Goal: Task Accomplishment & Management: Manage account settings

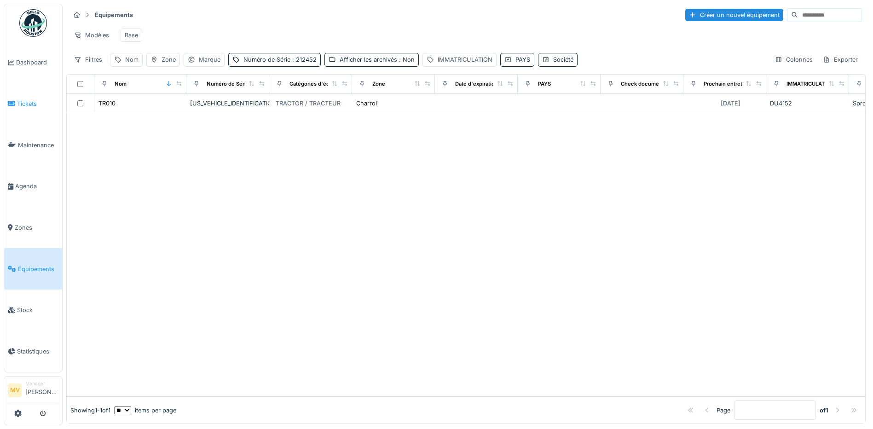
drag, startPoint x: 32, startPoint y: 101, endPoint x: 39, endPoint y: 109, distance: 10.1
click at [32, 101] on span "Tickets" at bounding box center [37, 103] width 41 height 9
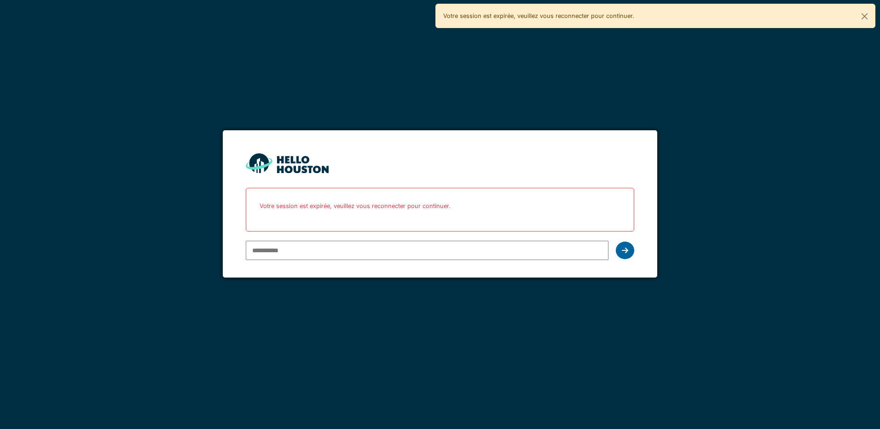
type input "**********"
click at [620, 252] on div at bounding box center [625, 250] width 18 height 17
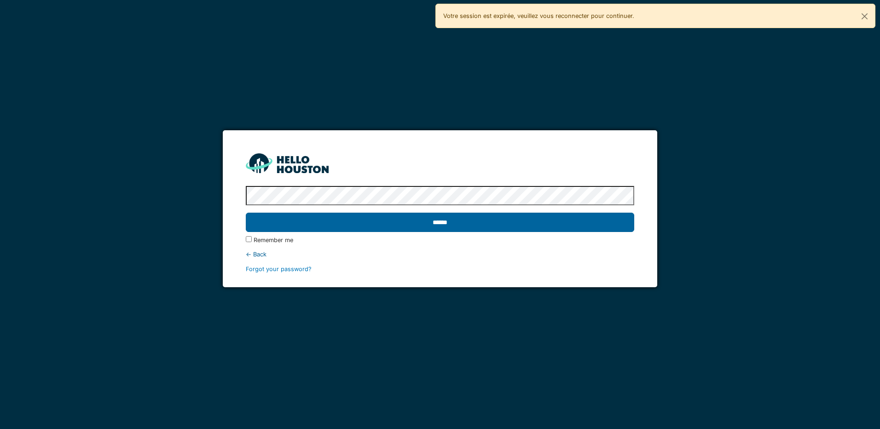
click at [542, 220] on input "******" at bounding box center [440, 222] width 388 height 19
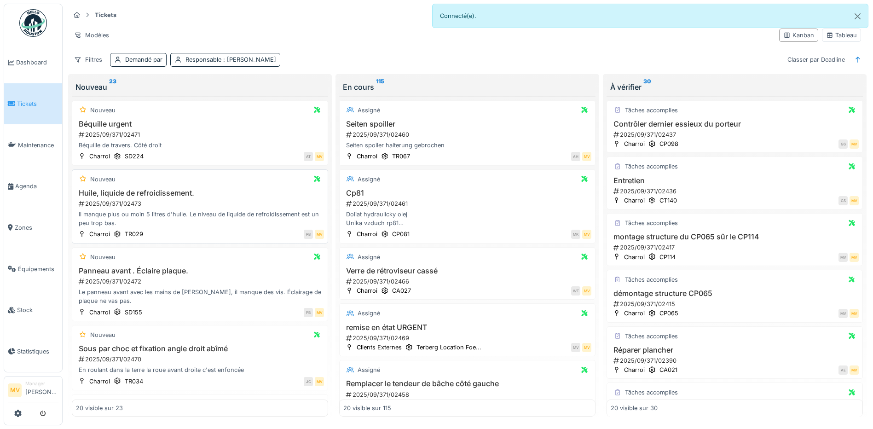
click at [146, 218] on div "Il manque plus ou moin 5 litres d'huile. Le niveau de liquide de refroidissemen…" at bounding box center [200, 218] width 248 height 17
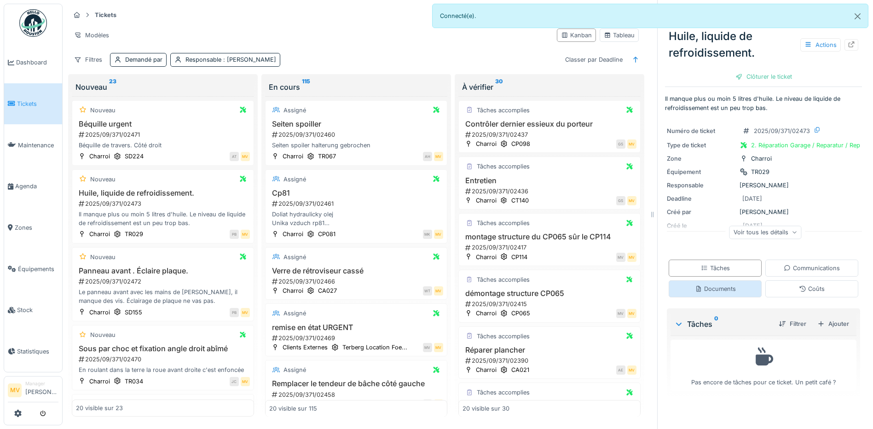
click at [722, 289] on div "Documents" at bounding box center [715, 288] width 41 height 9
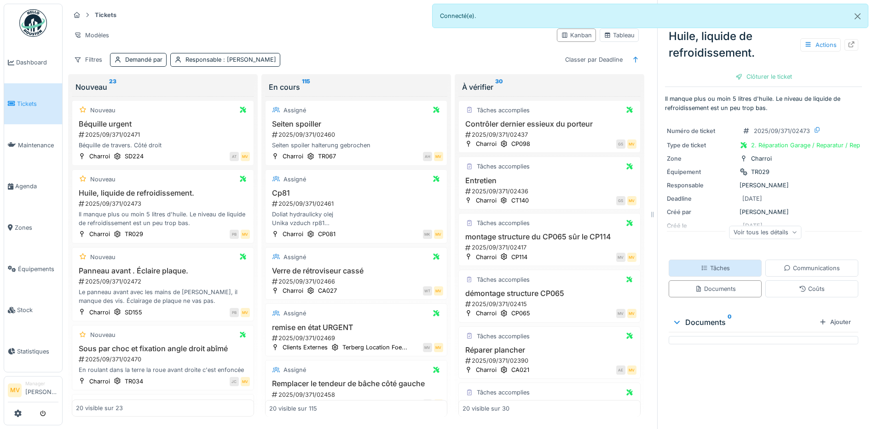
click at [723, 261] on div "Tâches" at bounding box center [715, 268] width 93 height 17
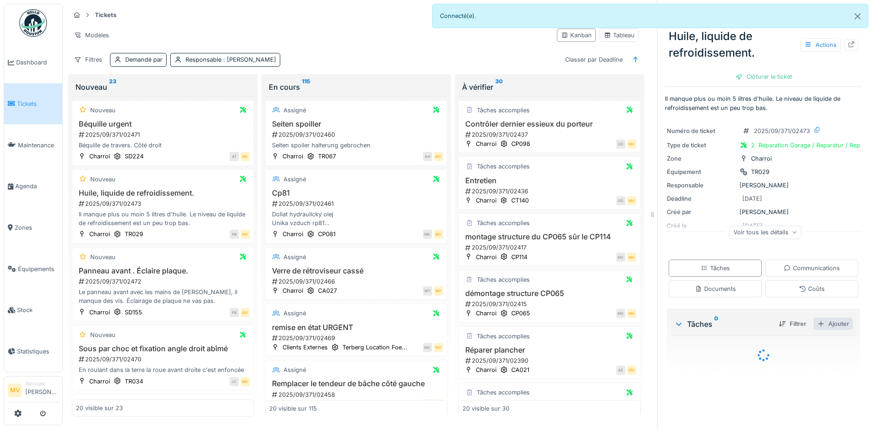
click at [824, 319] on div "Ajouter" at bounding box center [833, 324] width 39 height 12
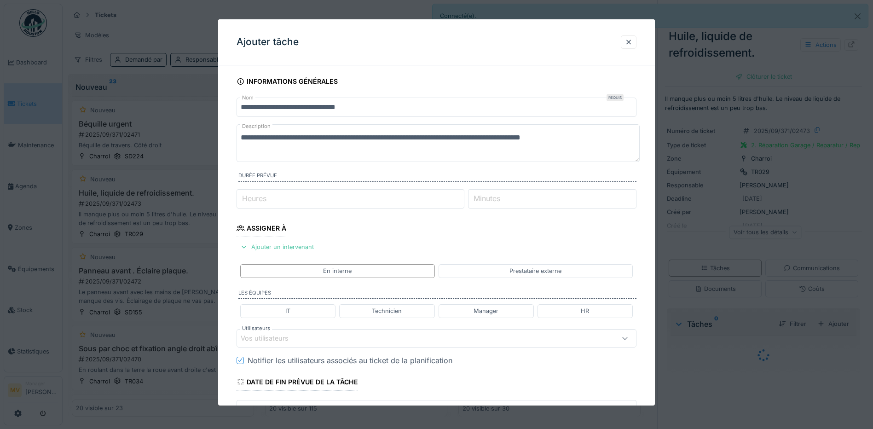
click at [314, 333] on div "Vos utilisateurs" at bounding box center [413, 338] width 345 height 10
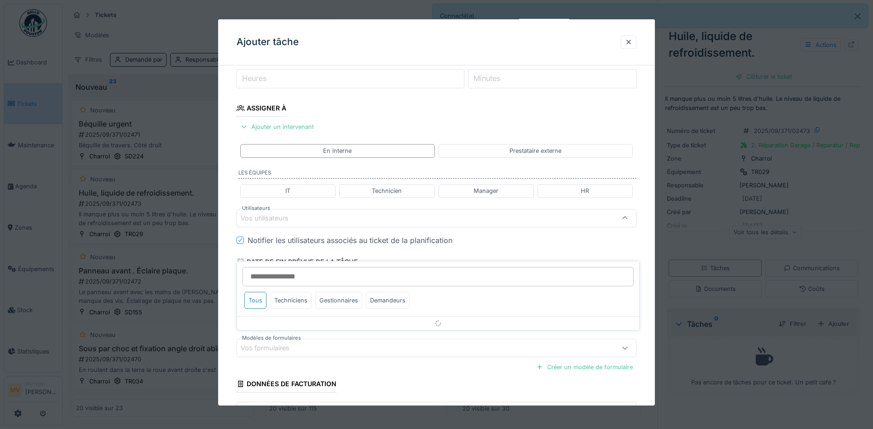
scroll to position [126, 0]
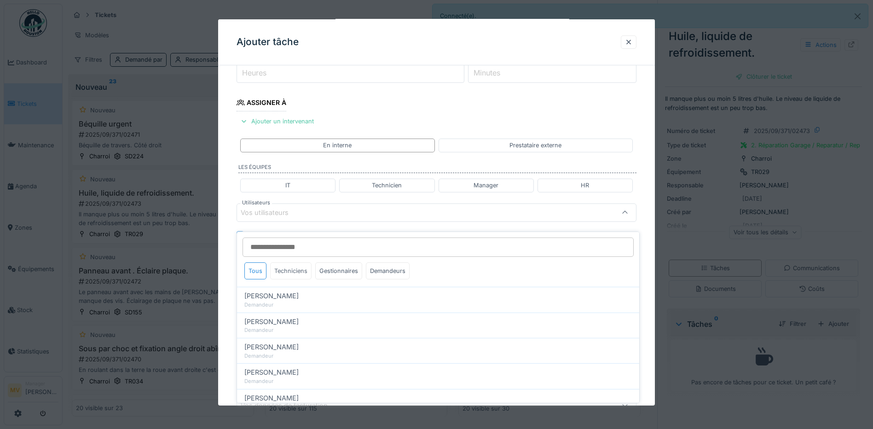
click at [289, 266] on div "Techniciens" at bounding box center [290, 270] width 41 height 17
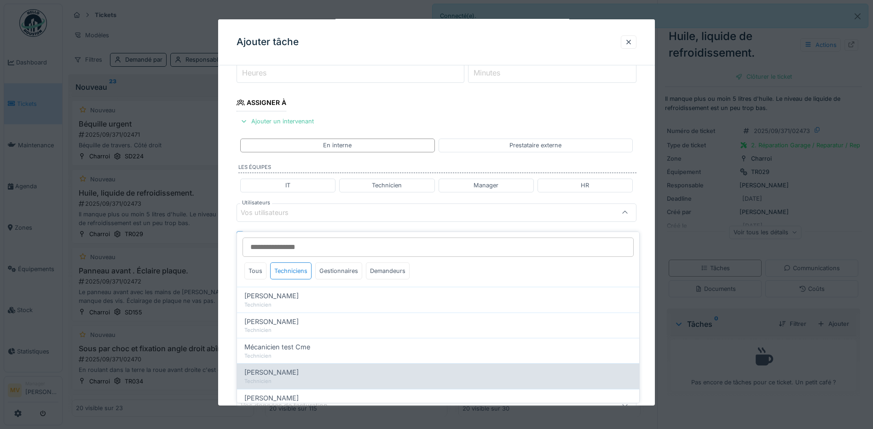
click at [283, 369] on span "Miroslav Kotora" at bounding box center [271, 372] width 54 height 10
type input "****"
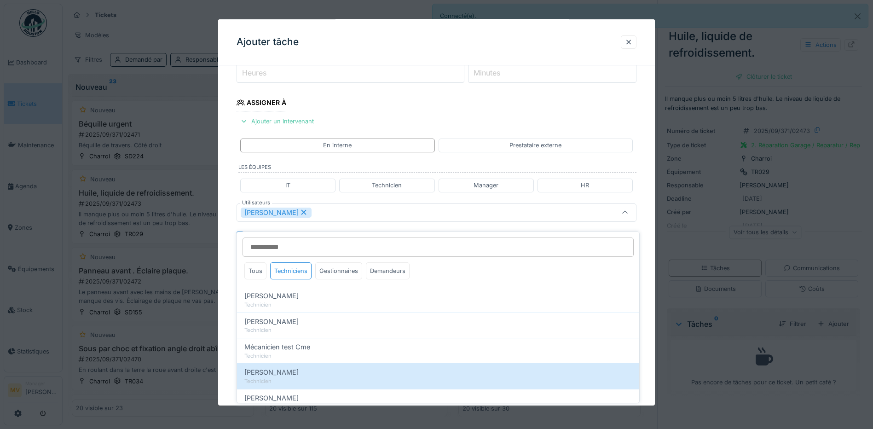
click at [347, 220] on div "[PERSON_NAME]" at bounding box center [437, 212] width 400 height 18
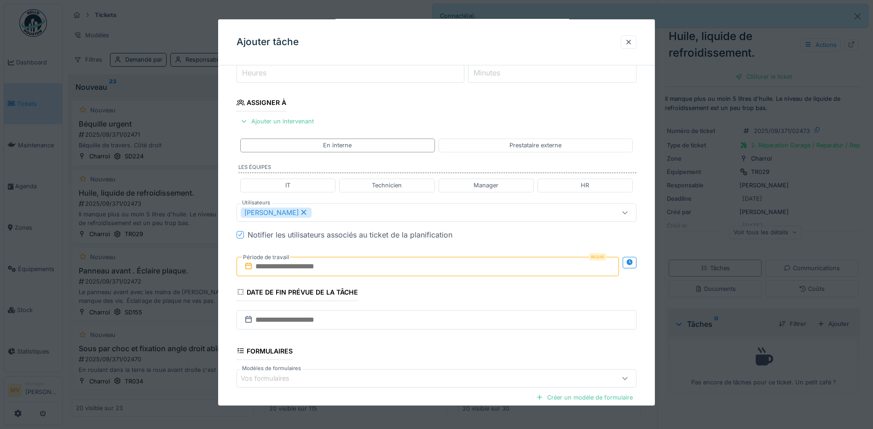
click at [346, 266] on input "text" at bounding box center [428, 266] width 382 height 19
click at [446, 358] on div "19" at bounding box center [444, 356] width 12 height 13
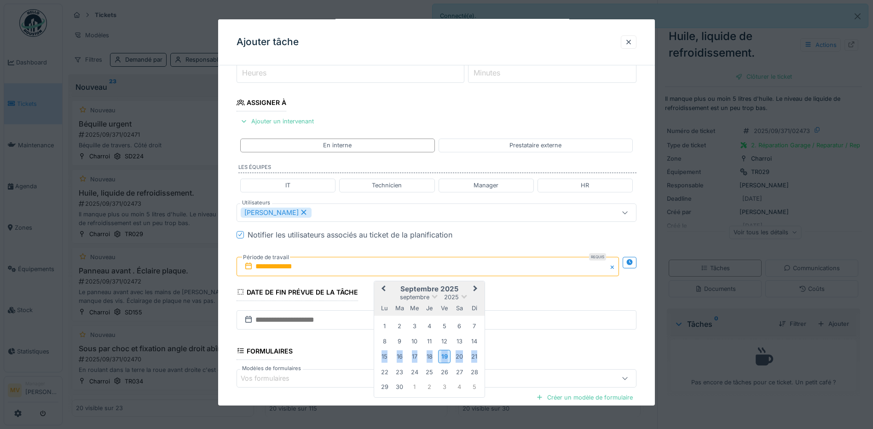
drag, startPoint x: 446, startPoint y: 358, endPoint x: 446, endPoint y: 351, distance: 6.4
click at [446, 358] on div "19" at bounding box center [444, 356] width 12 height 13
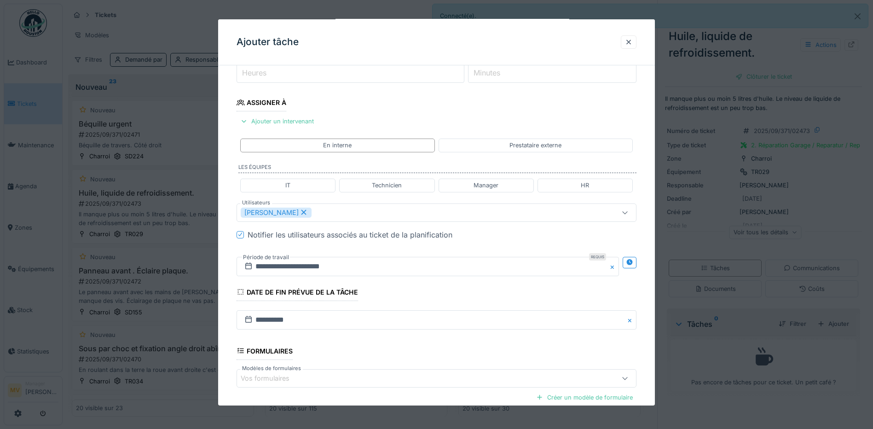
scroll to position [223, 0]
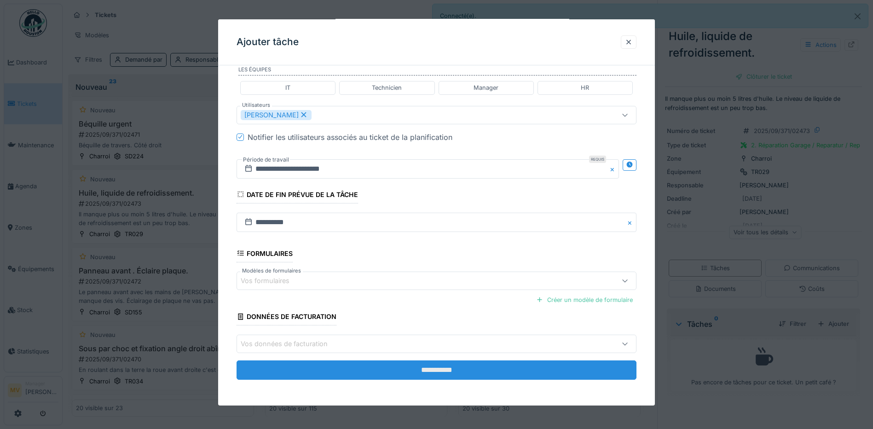
click at [464, 370] on input "**********" at bounding box center [437, 369] width 400 height 19
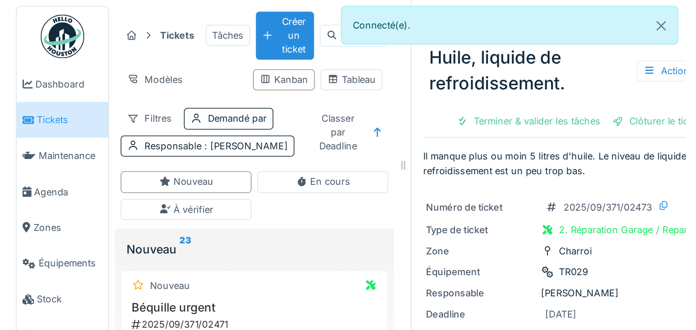
scroll to position [7, 0]
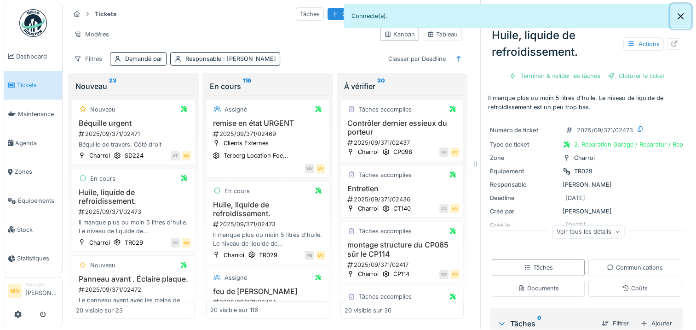
click at [681, 17] on button "Close" at bounding box center [681, 16] width 21 height 24
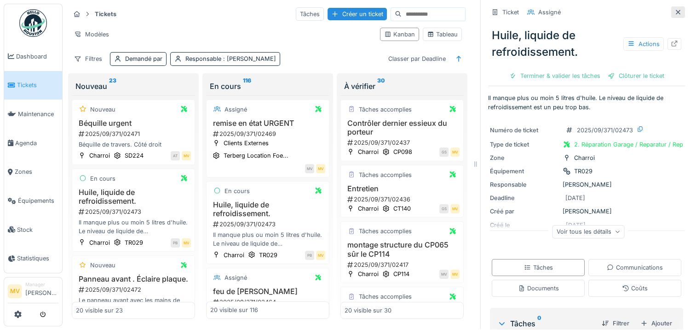
click at [676, 10] on icon at bounding box center [678, 12] width 5 height 5
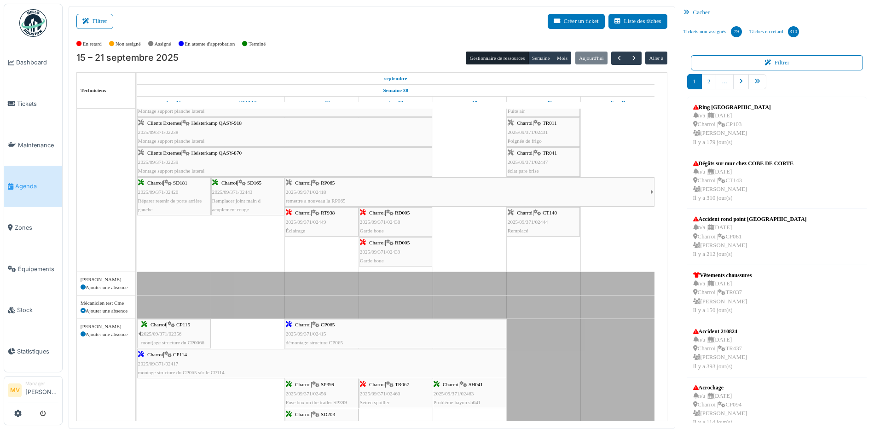
scroll to position [89, 0]
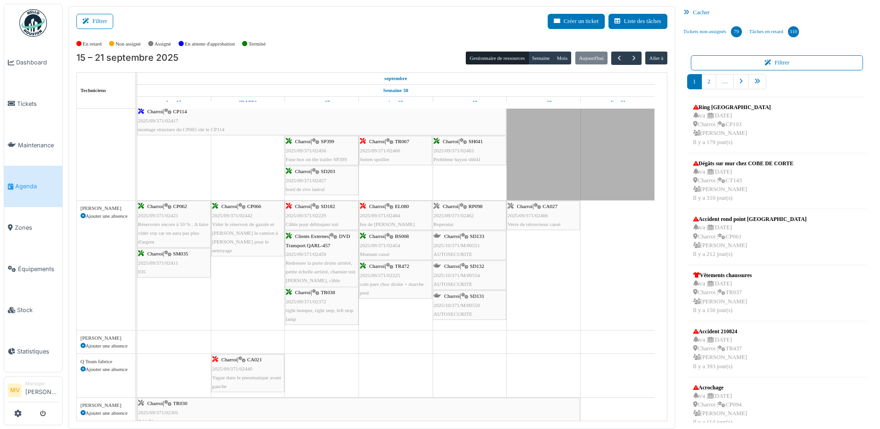
click at [304, 211] on div "Charroi | SD182 2025/09/371/02229 Câble pour débloquer toit" at bounding box center [322, 215] width 72 height 27
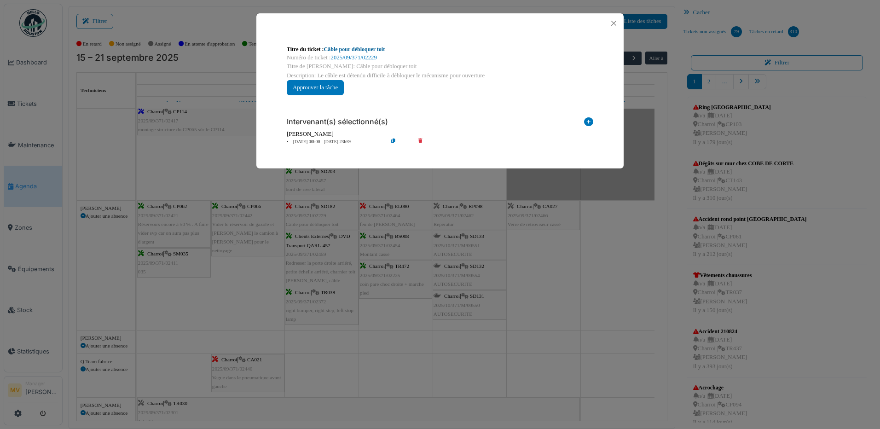
click at [354, 51] on link "Câble pour débloquer toit" at bounding box center [354, 49] width 61 height 6
click at [612, 23] on button "Close" at bounding box center [614, 23] width 12 height 12
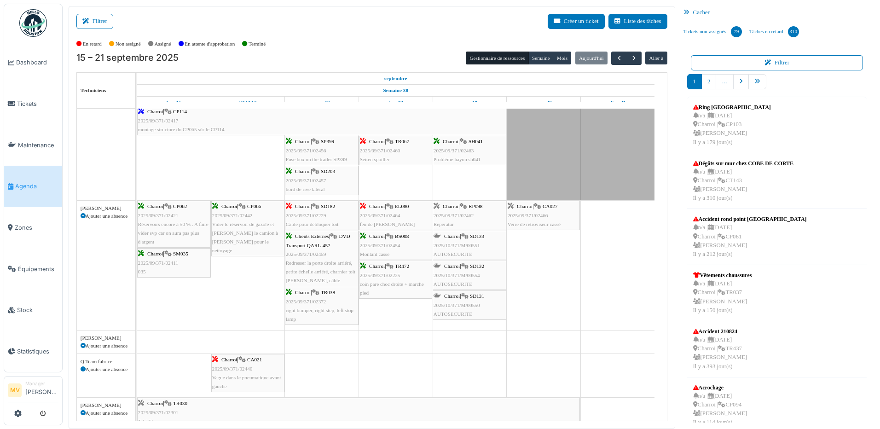
click at [265, 364] on div "Charroi | CA021 2025/09/371/02440 Vague dans le pneumatique avant gauche" at bounding box center [247, 372] width 71 height 35
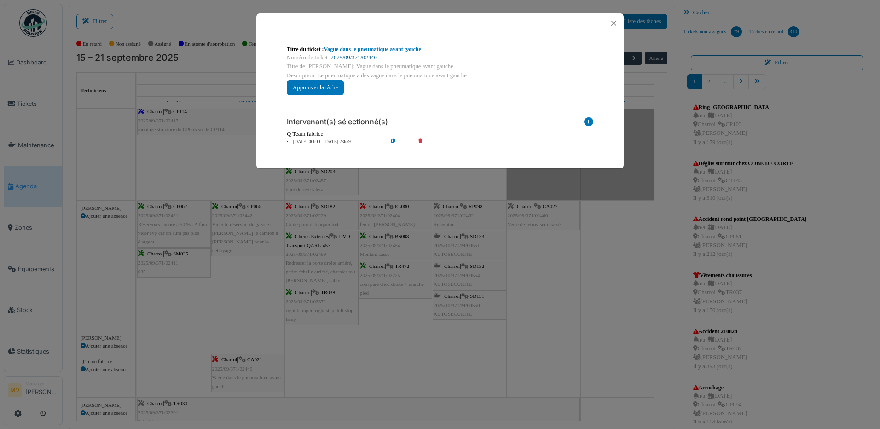
click at [374, 55] on link "2025/09/371/02440" at bounding box center [354, 57] width 46 height 6
click at [612, 22] on button "Close" at bounding box center [614, 23] width 12 height 12
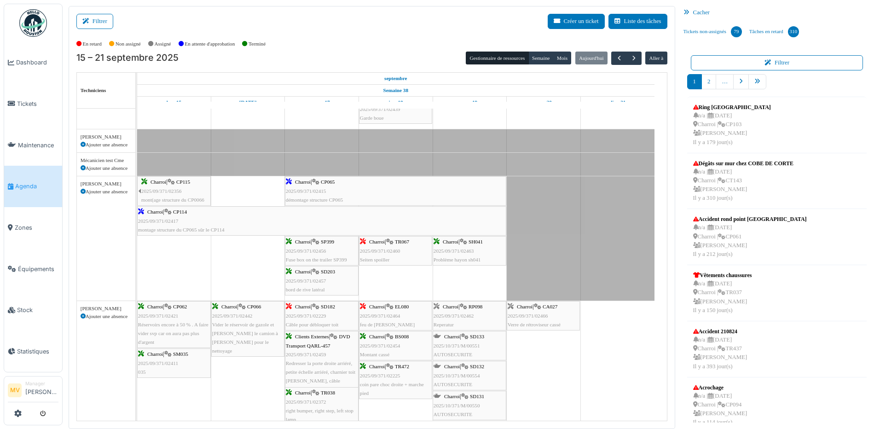
scroll to position [0, 0]
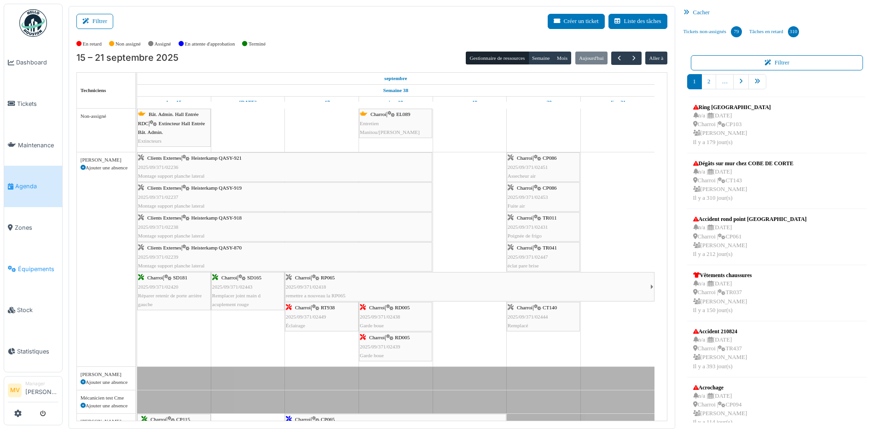
click at [52, 272] on span "Équipements" at bounding box center [38, 269] width 41 height 9
click at [37, 266] on span "Équipements" at bounding box center [38, 269] width 41 height 9
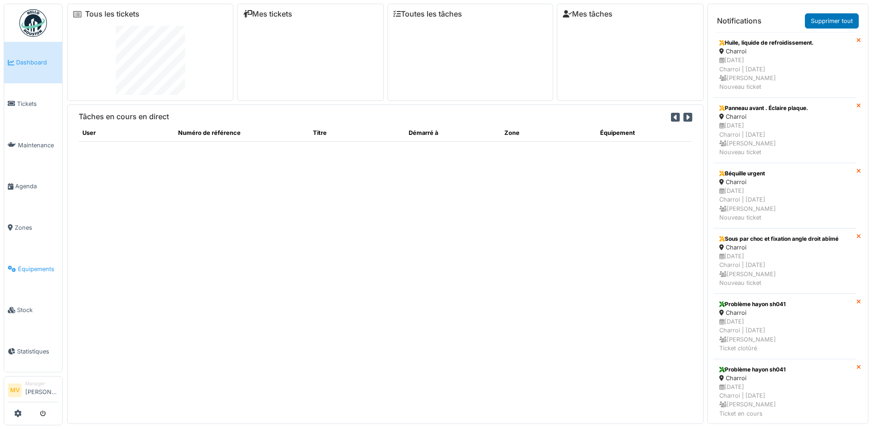
click at [44, 264] on link "Équipements" at bounding box center [33, 268] width 58 height 41
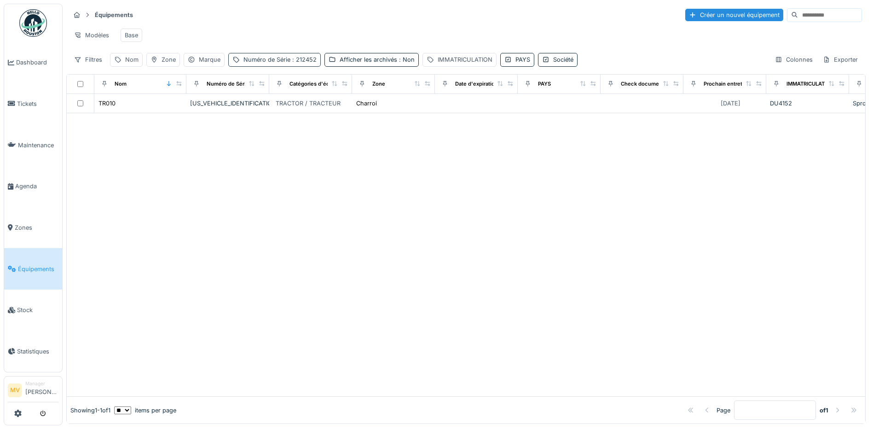
click at [266, 64] on div "Numéro de Série : 212452" at bounding box center [279, 59] width 73 height 9
click at [347, 110] on icon at bounding box center [346, 111] width 7 height 6
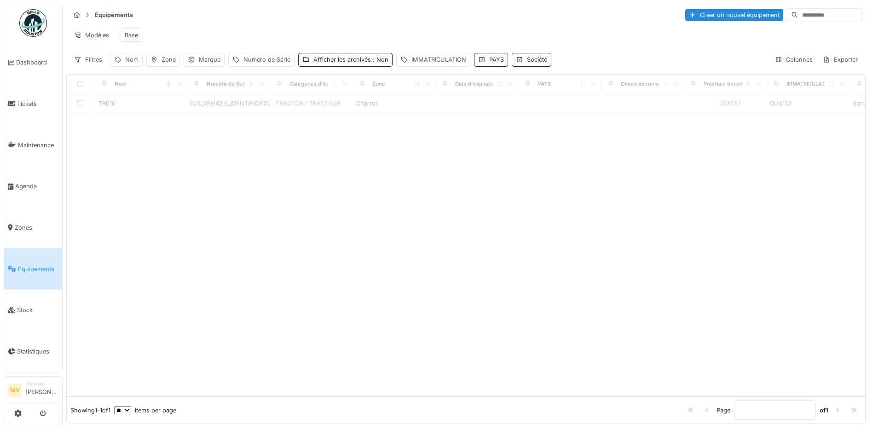
click at [122, 66] on div "Nom" at bounding box center [126, 59] width 33 height 13
click at [150, 107] on input "Nom" at bounding box center [160, 110] width 92 height 19
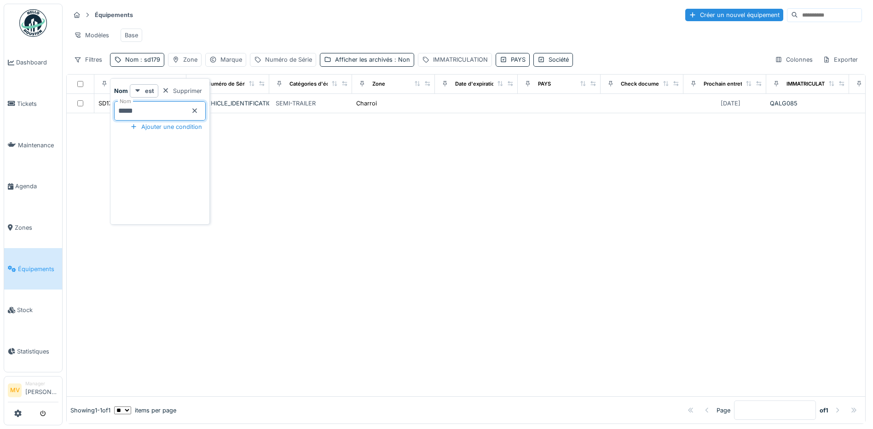
type input "*****"
click at [374, 192] on div at bounding box center [466, 254] width 799 height 283
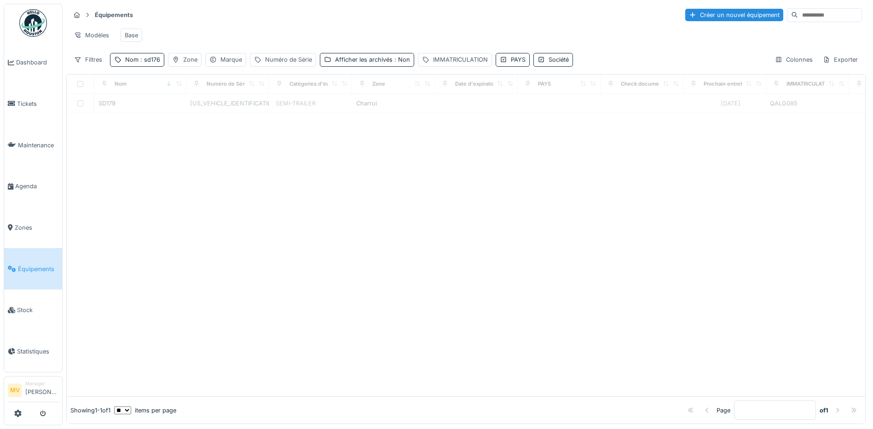
click at [260, 165] on div at bounding box center [466, 254] width 799 height 283
click at [132, 64] on div "Nom : sd176" at bounding box center [142, 59] width 35 height 9
click at [170, 108] on input "*****" at bounding box center [160, 110] width 92 height 19
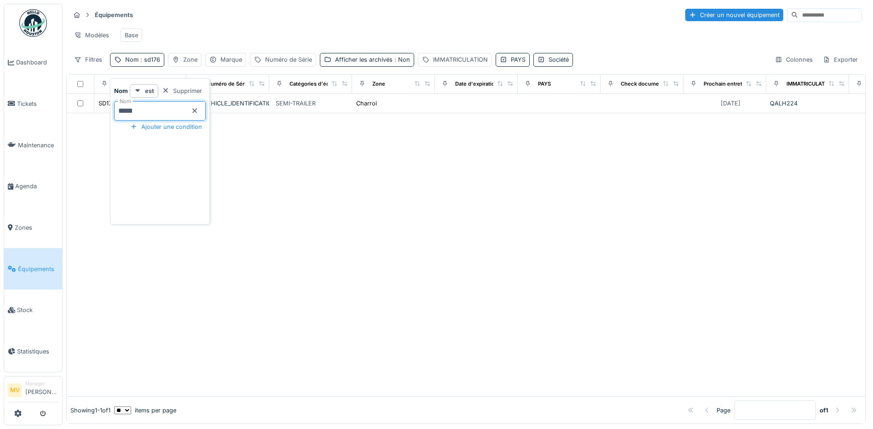
click at [335, 255] on div at bounding box center [466, 254] width 799 height 283
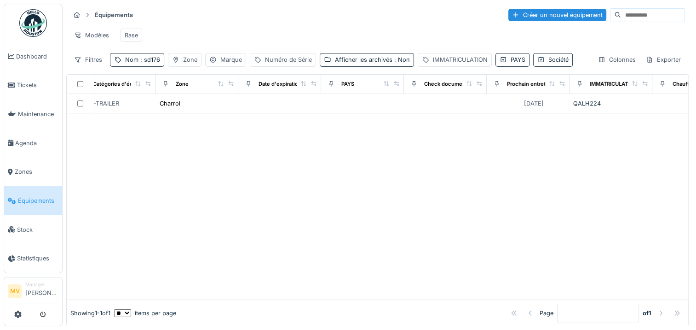
scroll to position [0, 255]
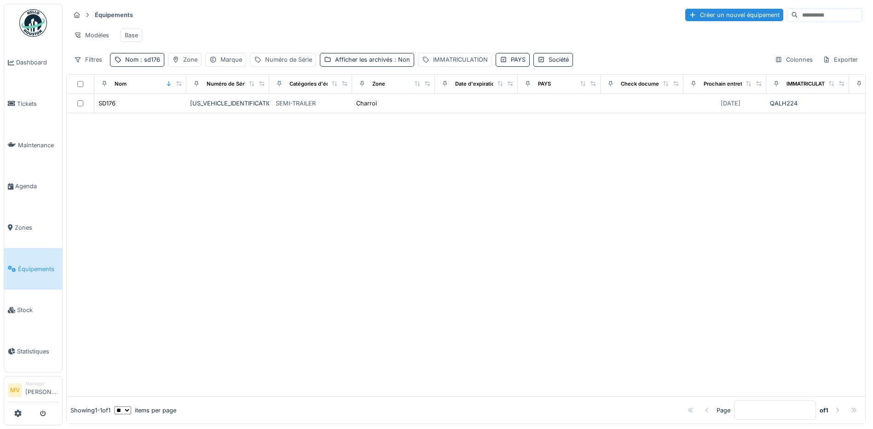
drag, startPoint x: 712, startPoint y: 12, endPoint x: 509, endPoint y: 56, distance: 207.7
click at [711, 12] on div "Créer un nouvel équipement" at bounding box center [734, 15] width 98 height 12
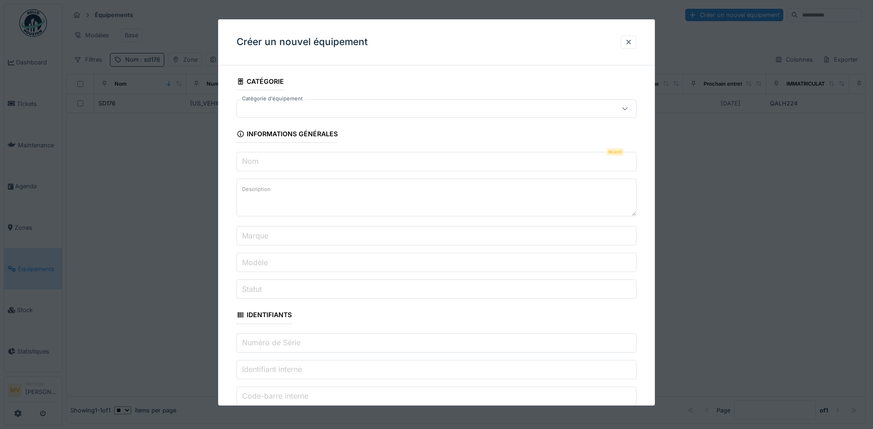
click at [334, 156] on input "Nom" at bounding box center [437, 161] width 400 height 19
click at [353, 106] on div at bounding box center [413, 109] width 345 height 10
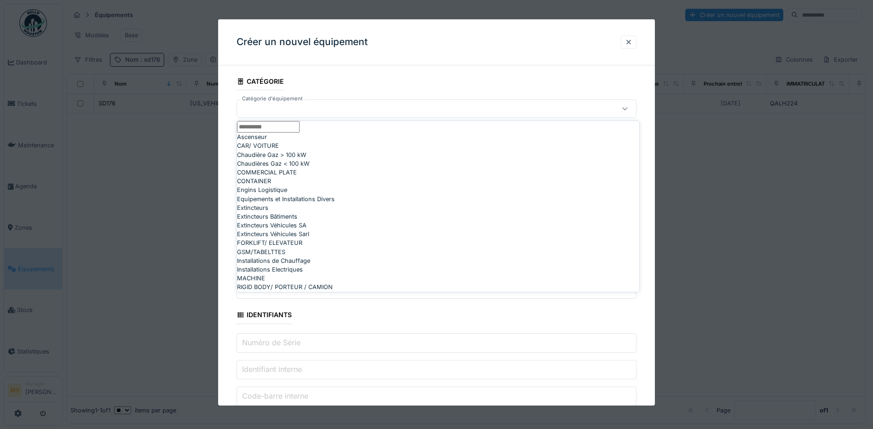
click at [353, 108] on div at bounding box center [413, 109] width 345 height 10
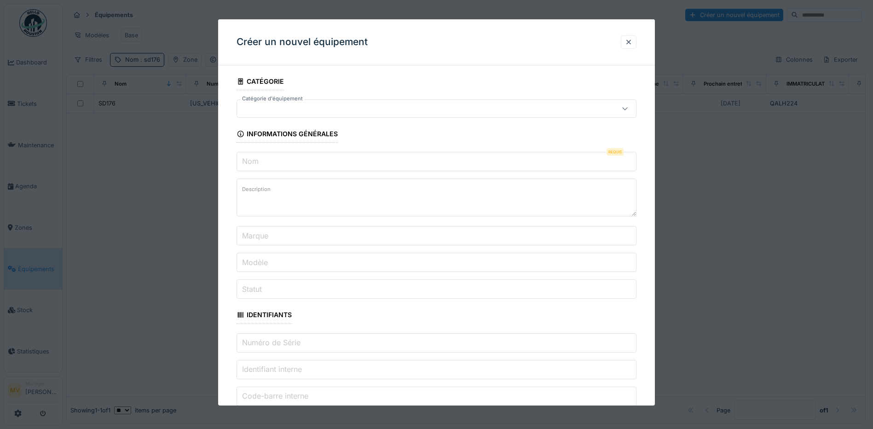
click at [382, 160] on input "Nom" at bounding box center [437, 161] width 400 height 19
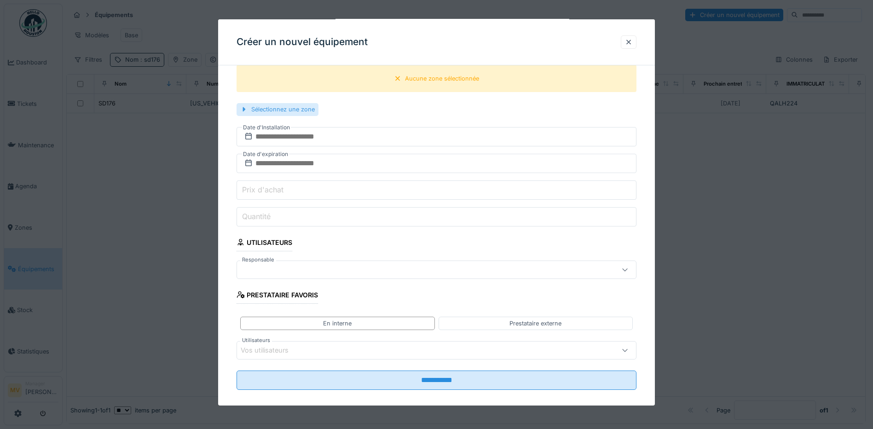
type input "**********"
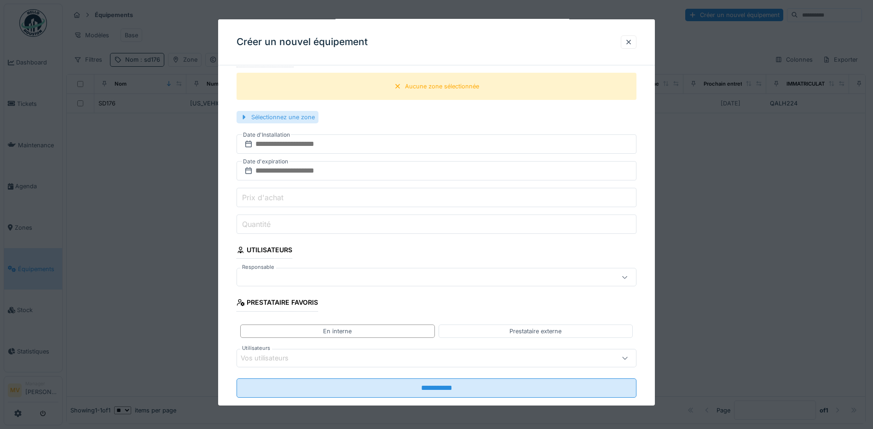
click at [301, 111] on div "Sélectionnez une zone" at bounding box center [278, 117] width 82 height 12
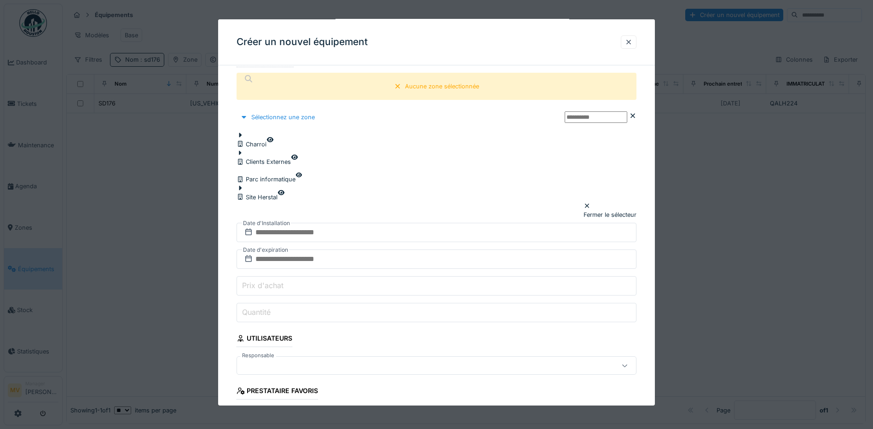
click at [260, 157] on div at bounding box center [264, 157] width 54 height 0
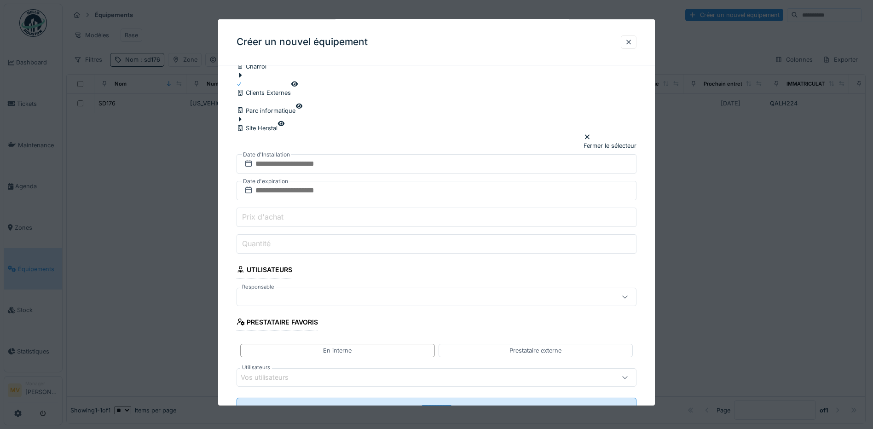
scroll to position [487, 0]
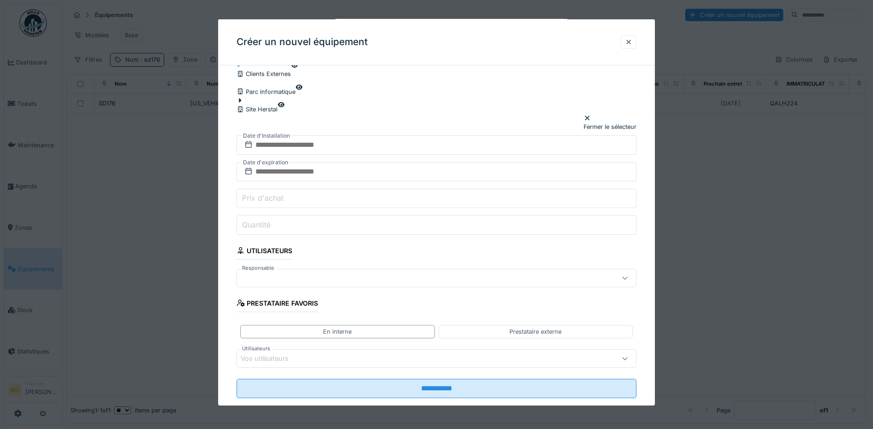
drag, startPoint x: 442, startPoint y: 359, endPoint x: 448, endPoint y: 351, distance: 10.6
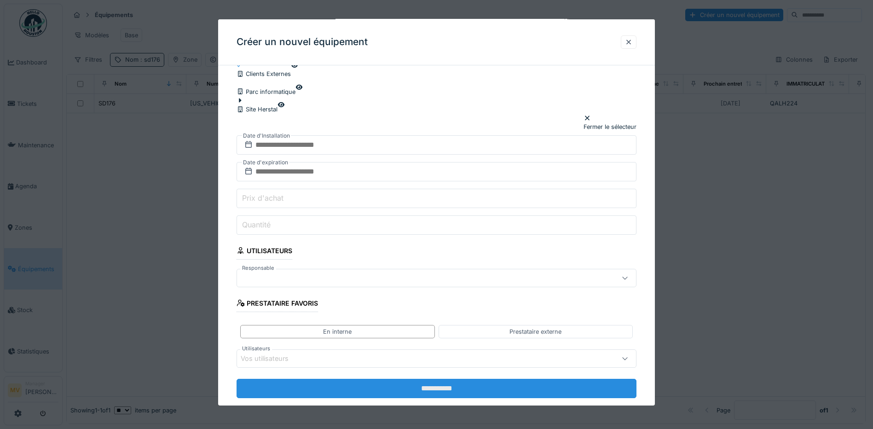
click at [451, 379] on input "**********" at bounding box center [437, 388] width 400 height 19
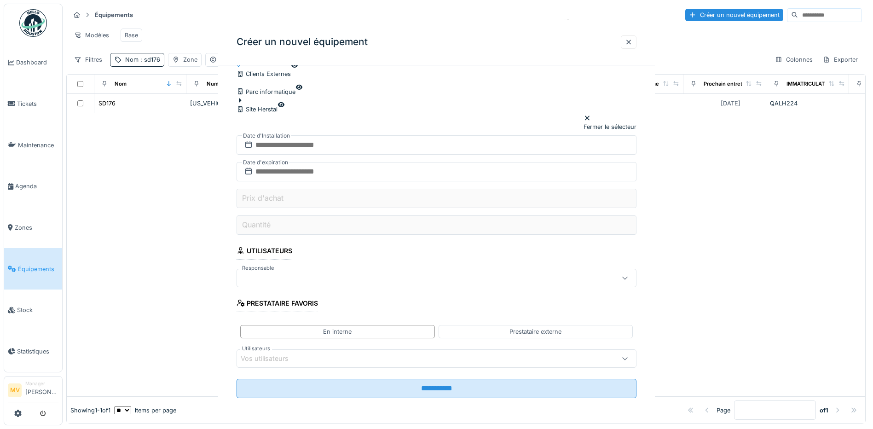
scroll to position [0, 0]
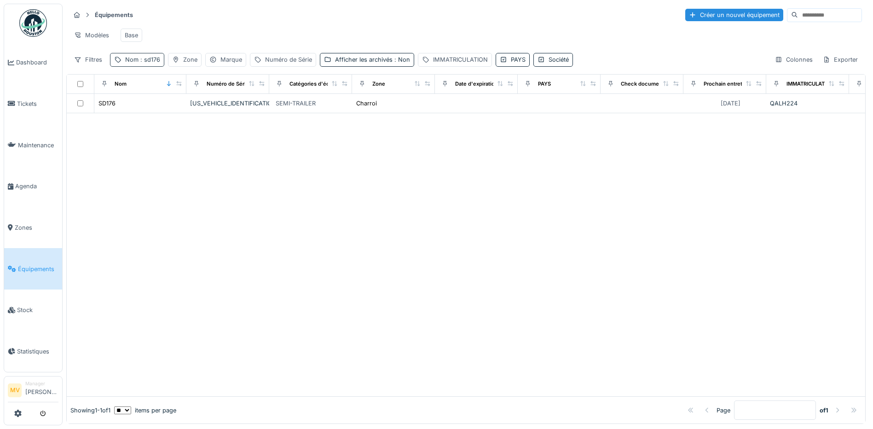
click at [148, 63] on span ": sd176" at bounding box center [150, 59] width 22 height 7
click at [172, 115] on input "*****" at bounding box center [156, 109] width 63 height 12
type input "*"
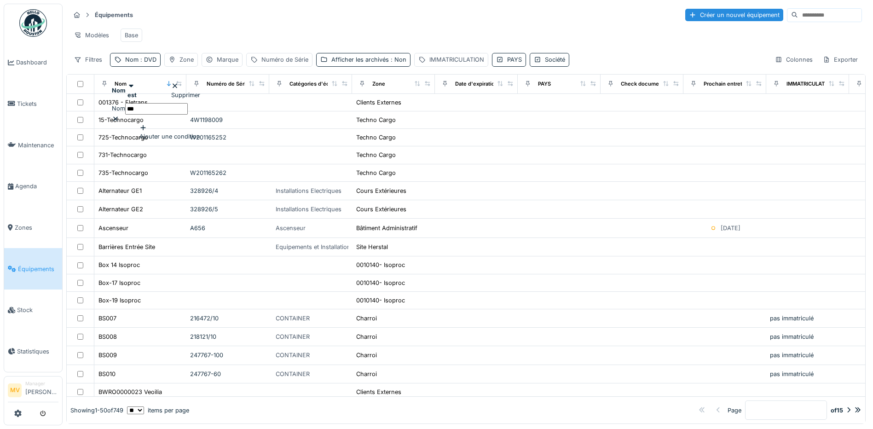
type input "***"
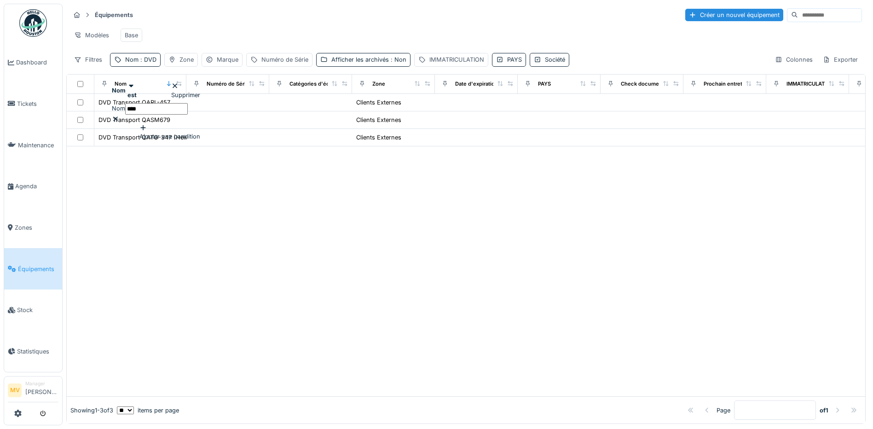
click at [359, 200] on div at bounding box center [466, 271] width 799 height 250
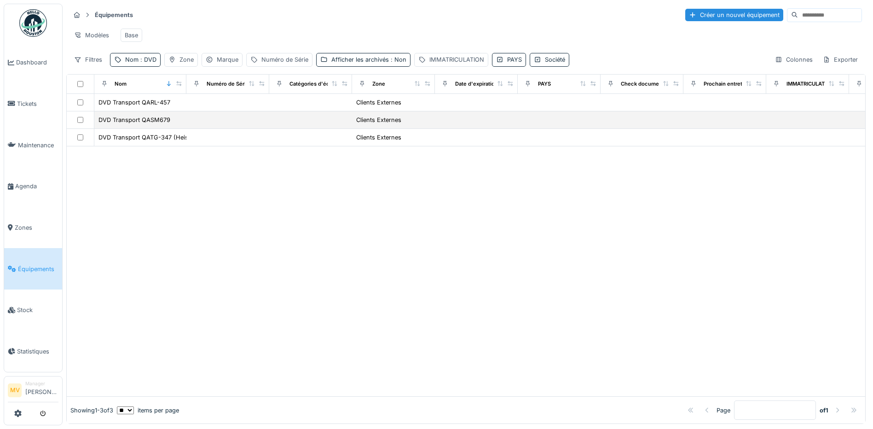
click at [172, 125] on div "DVD Transport QASM679" at bounding box center [140, 120] width 85 height 10
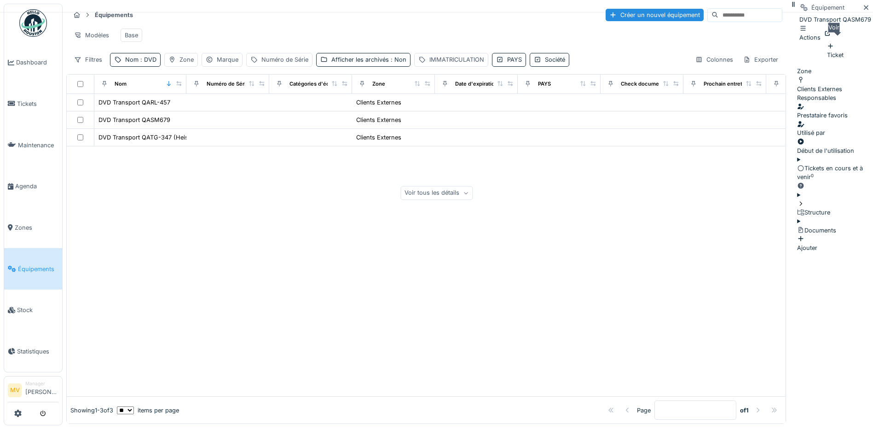
click at [832, 36] on icon at bounding box center [827, 33] width 7 height 6
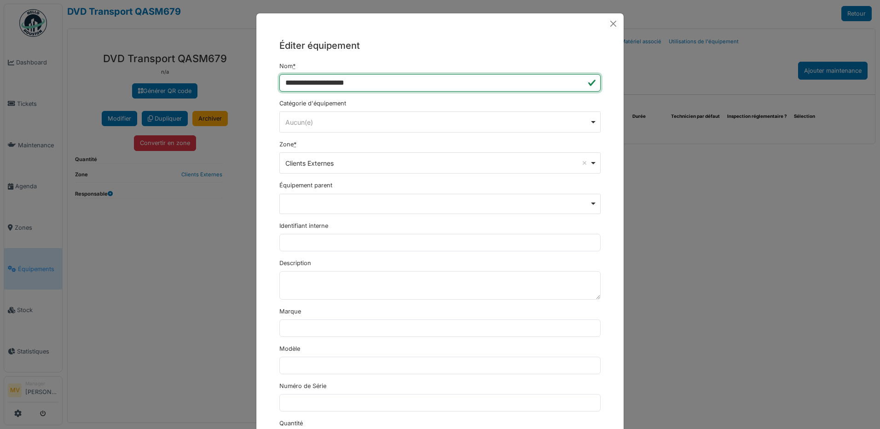
drag, startPoint x: 356, startPoint y: 83, endPoint x: 399, endPoint y: 90, distance: 43.8
click at [360, 85] on input "**********" at bounding box center [439, 82] width 321 height 17
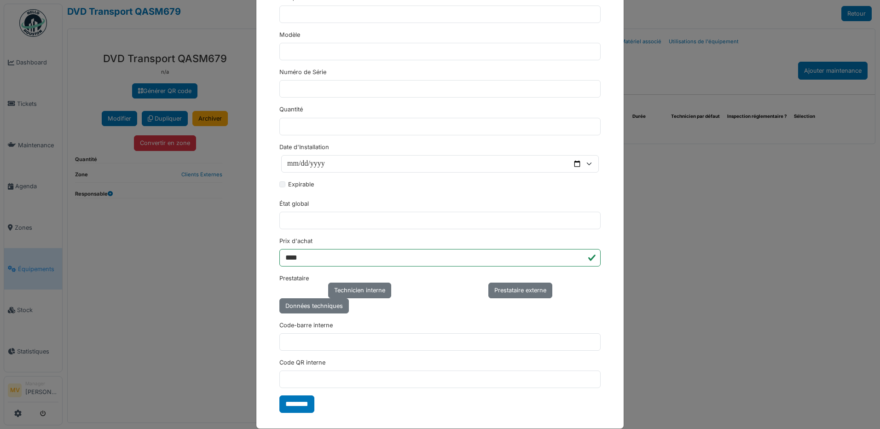
scroll to position [327, 0]
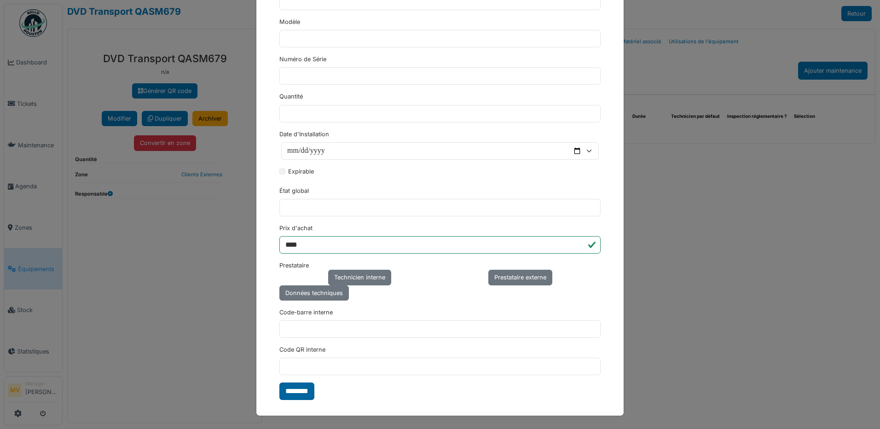
type input "**********"
click at [307, 386] on input "********" at bounding box center [296, 390] width 35 height 17
drag, startPoint x: 284, startPoint y: 393, endPoint x: 301, endPoint y: 391, distance: 16.3
click at [285, 393] on form "**********" at bounding box center [439, 67] width 321 height 665
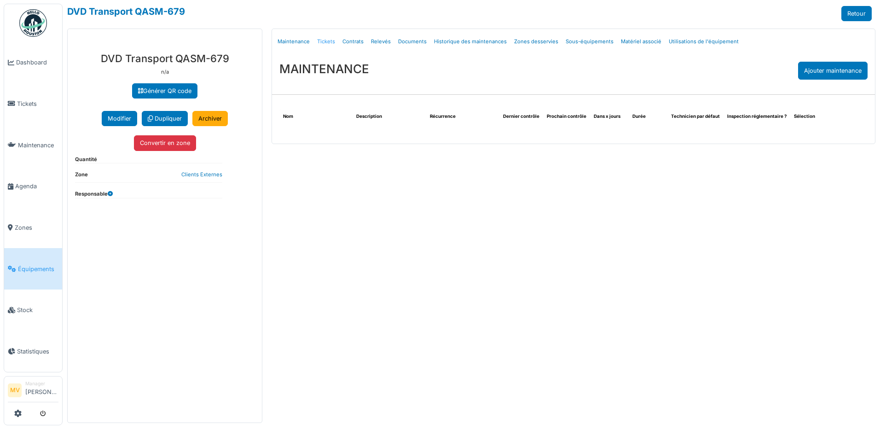
click at [326, 41] on link "Tickets" at bounding box center [325, 42] width 25 height 22
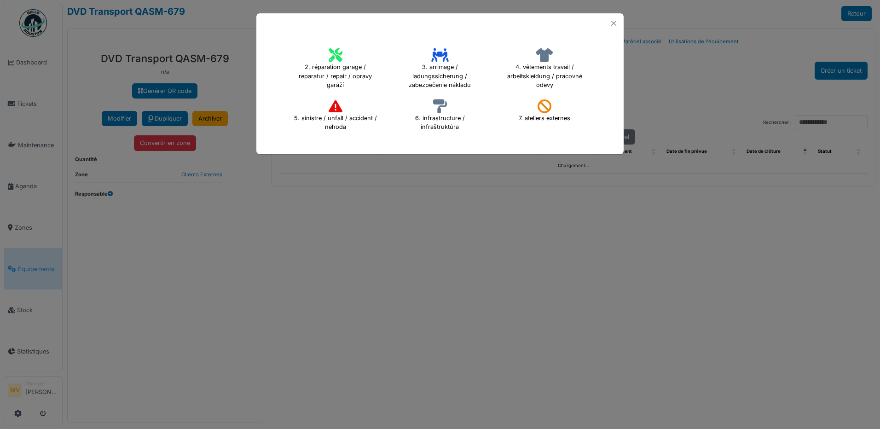
select select "***"
click at [334, 52] on icon at bounding box center [336, 55] width 14 height 14
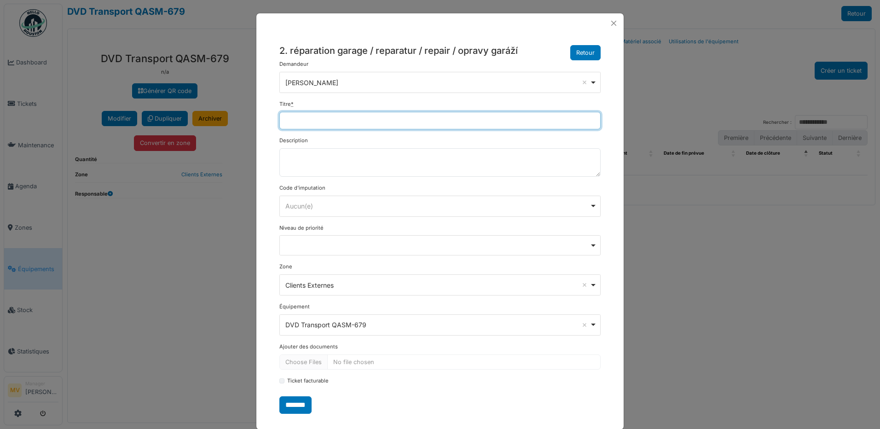
click at [353, 117] on input "Titre *" at bounding box center [439, 120] width 321 height 17
type input "**********"
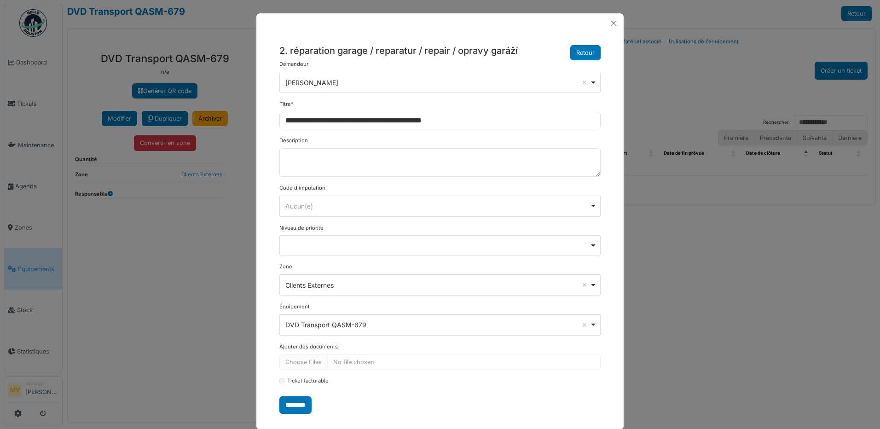
click at [293, 405] on input "*******" at bounding box center [295, 404] width 32 height 17
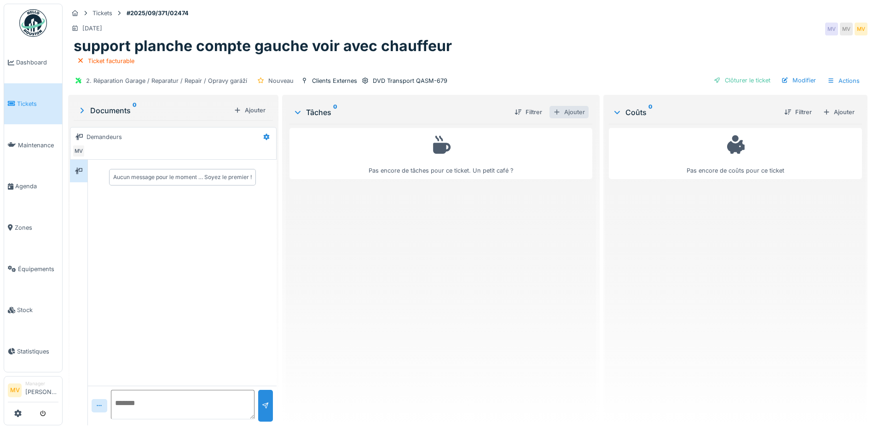
click at [563, 107] on div "Ajouter" at bounding box center [569, 112] width 39 height 12
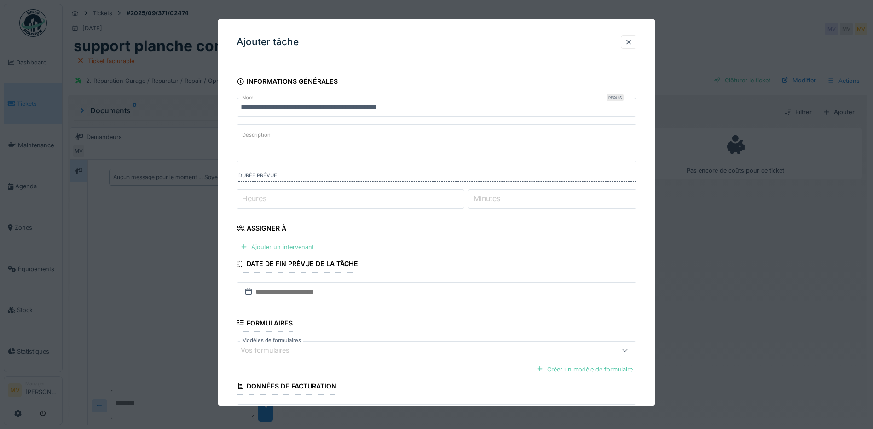
drag, startPoint x: 295, startPoint y: 244, endPoint x: 309, endPoint y: 243, distance: 13.9
click at [295, 244] on div "Ajouter un intervenant" at bounding box center [277, 247] width 81 height 12
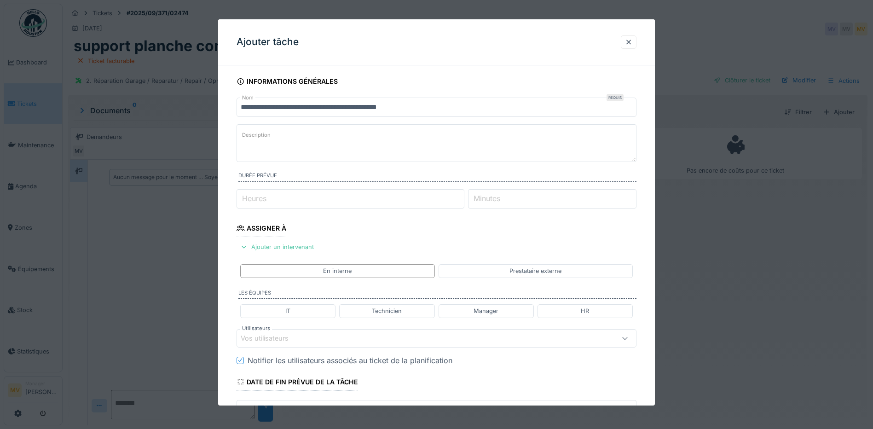
drag, startPoint x: 333, startPoint y: 338, endPoint x: 336, endPoint y: 333, distance: 5.6
click at [333, 337] on div "Vos utilisateurs" at bounding box center [413, 338] width 345 height 10
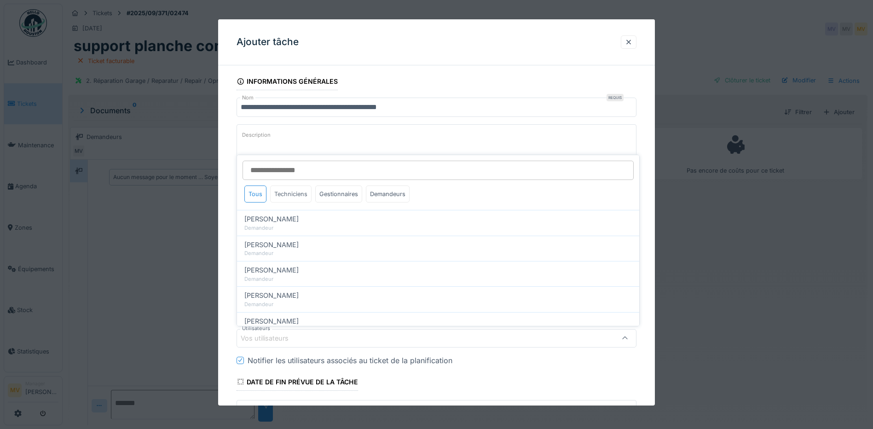
click at [302, 194] on div "Techniciens" at bounding box center [290, 193] width 41 height 17
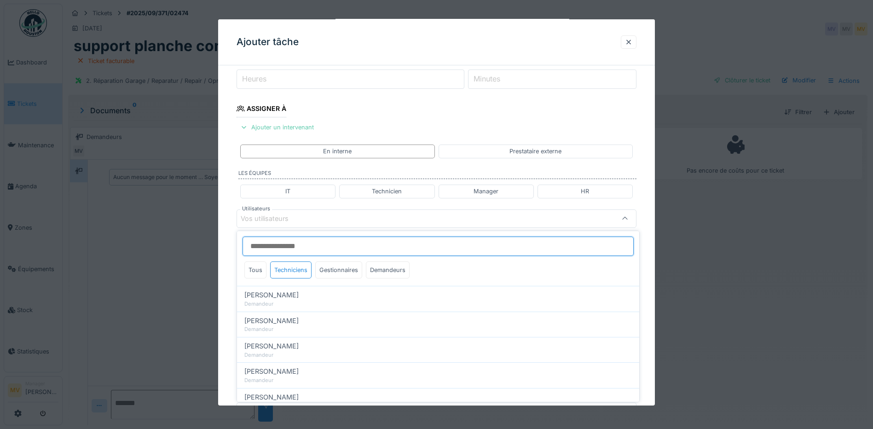
scroll to position [126, 0]
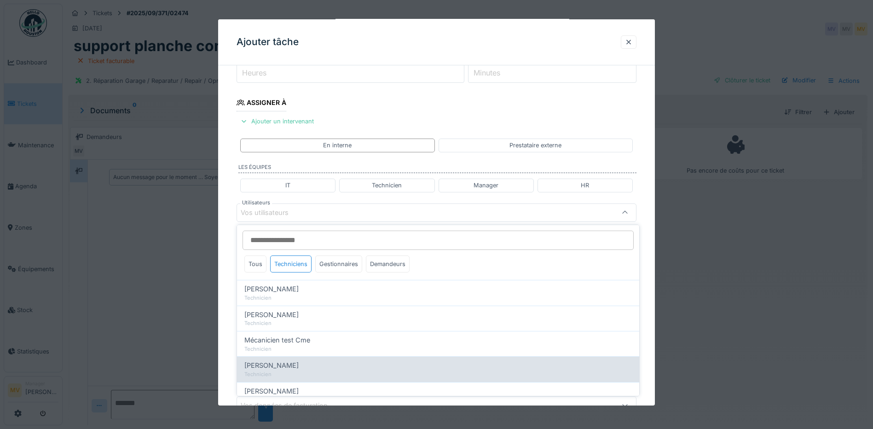
click at [278, 357] on div "[PERSON_NAME] Technicien" at bounding box center [438, 368] width 402 height 25
type input "****"
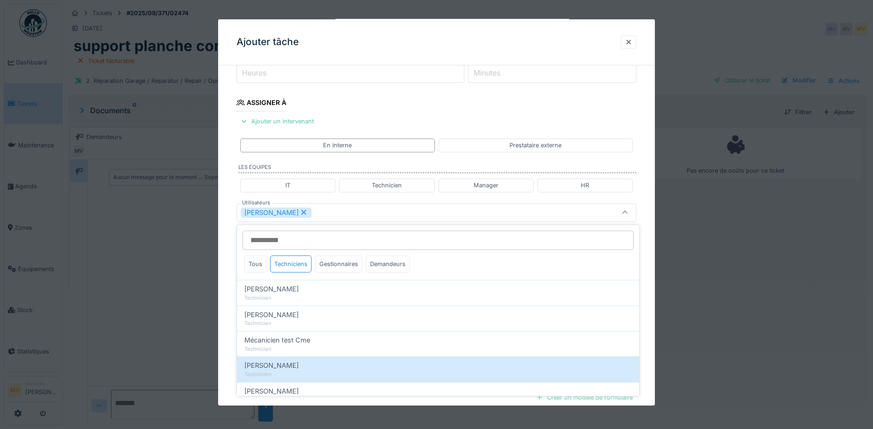
click at [370, 212] on div "[PERSON_NAME]" at bounding box center [413, 213] width 345 height 10
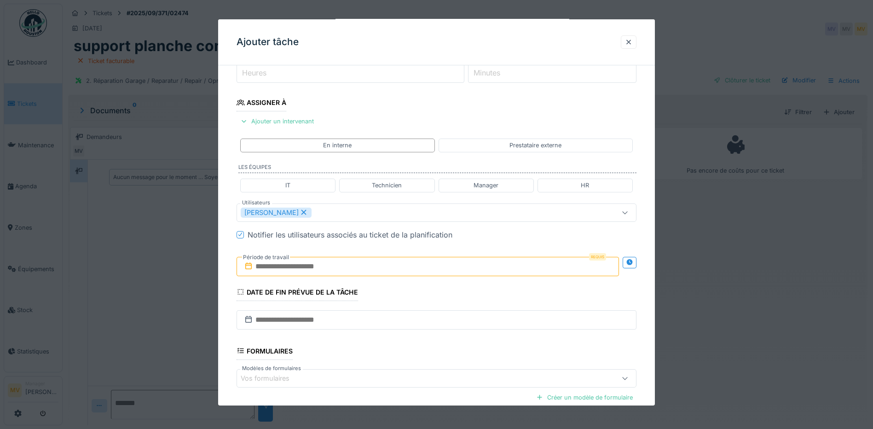
drag, startPoint x: 340, startPoint y: 262, endPoint x: 345, endPoint y: 268, distance: 7.8
click at [340, 262] on input "text" at bounding box center [428, 266] width 382 height 19
click at [442, 355] on div "19" at bounding box center [444, 356] width 12 height 13
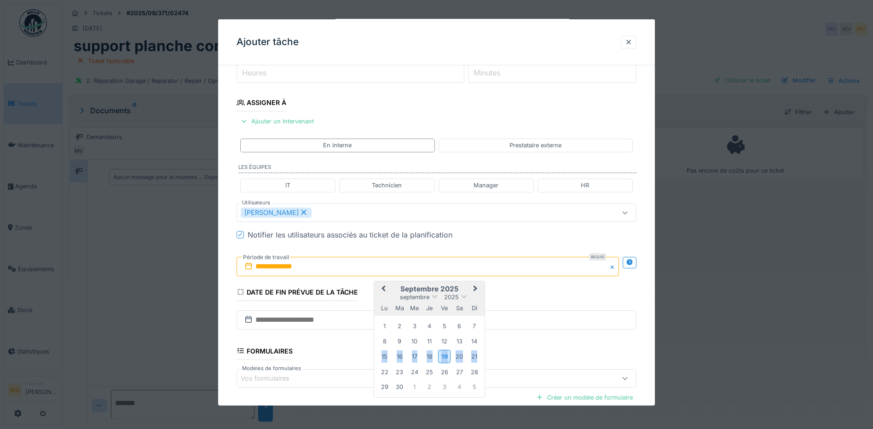
click at [442, 355] on div "19" at bounding box center [444, 356] width 12 height 13
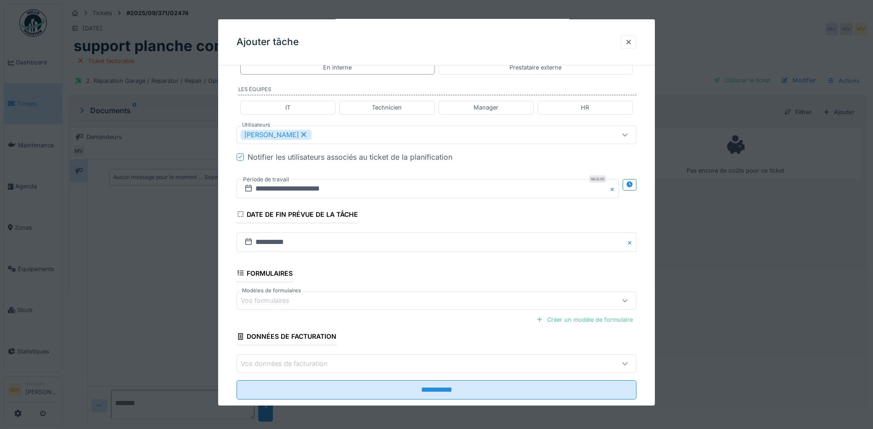
scroll to position [223, 0]
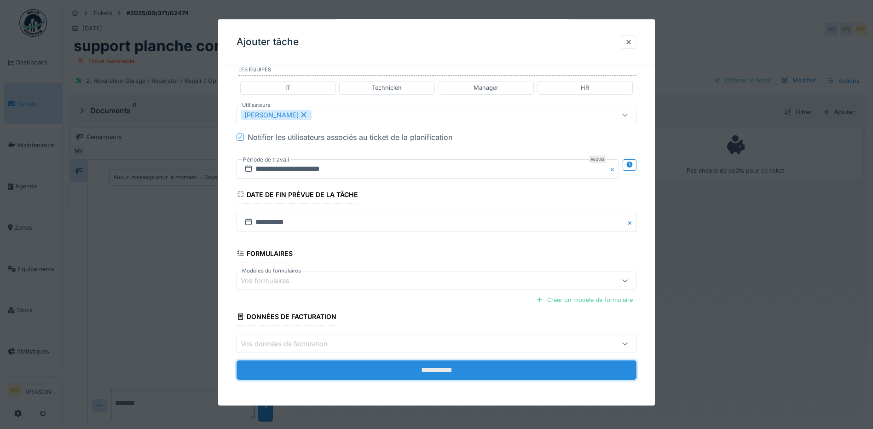
click at [422, 375] on input "**********" at bounding box center [437, 369] width 400 height 19
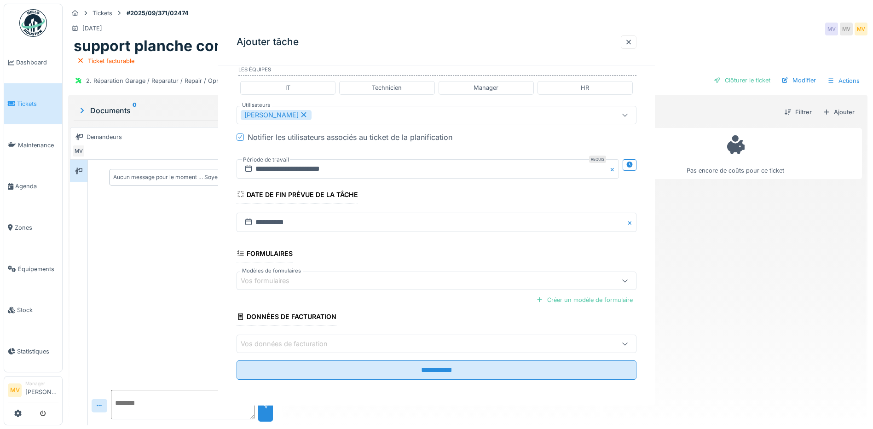
scroll to position [0, 0]
